Goal: Book appointment/travel/reservation

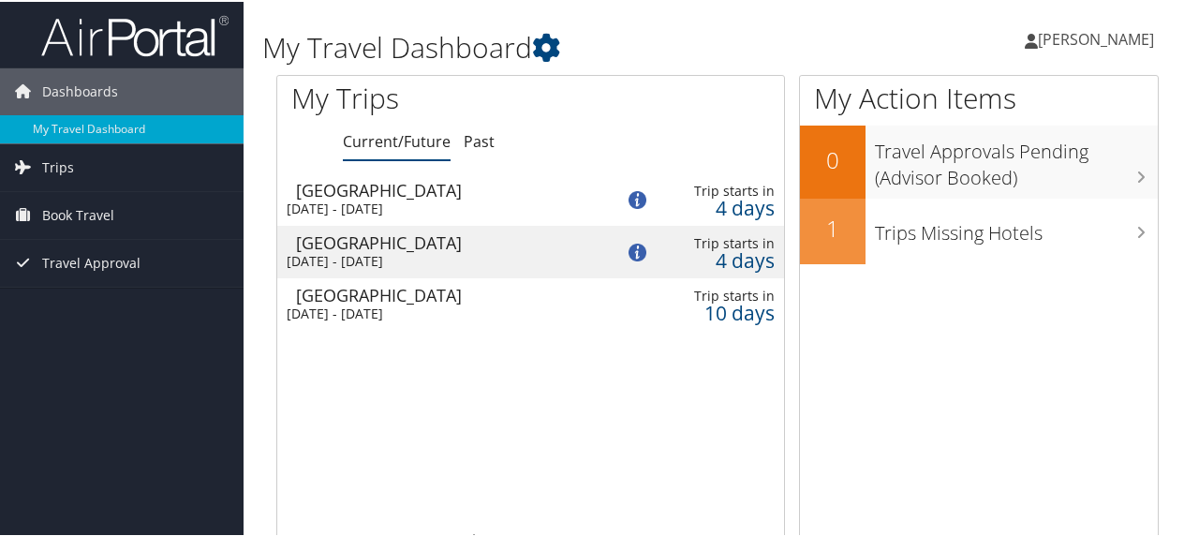
click at [473, 309] on div "[DATE] - [DATE]" at bounding box center [436, 312] width 299 height 17
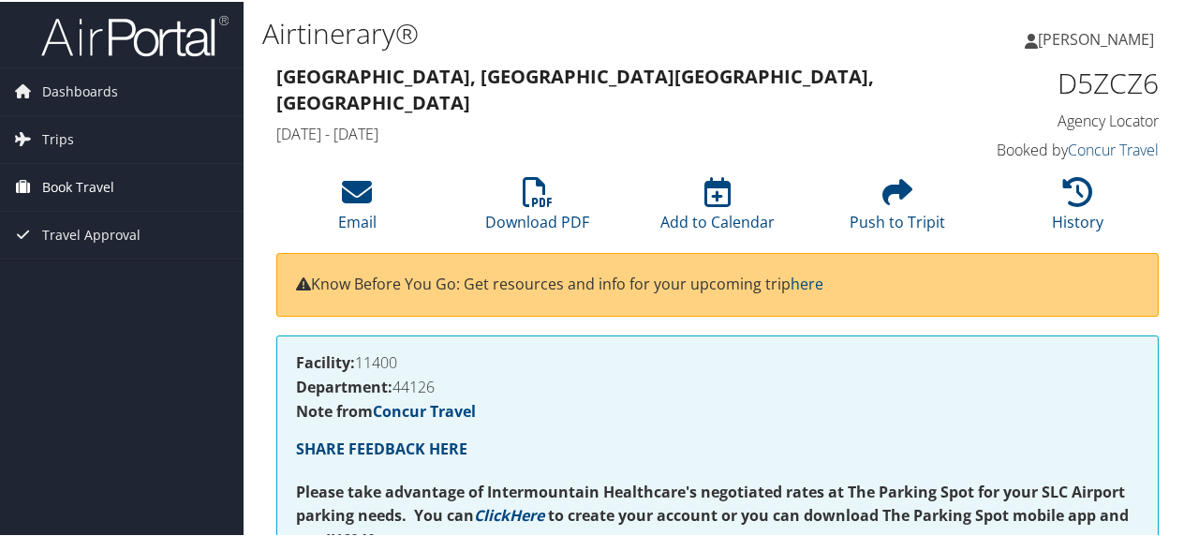
click at [69, 182] on span "Book Travel" at bounding box center [78, 185] width 72 height 47
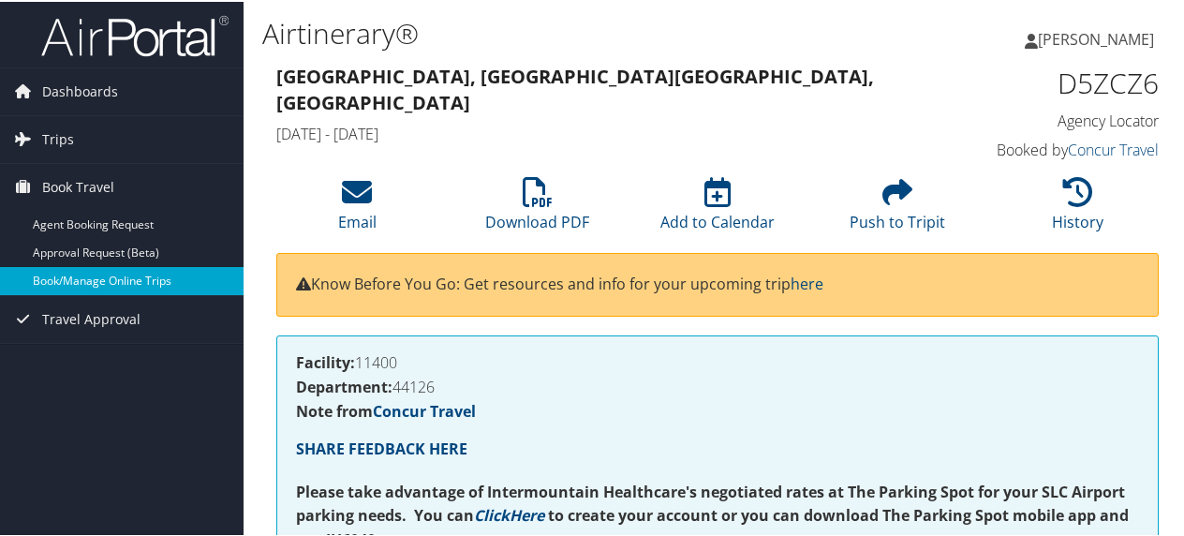
click at [65, 284] on link "Book/Manage Online Trips" at bounding box center [122, 279] width 244 height 28
